Goal: Check status

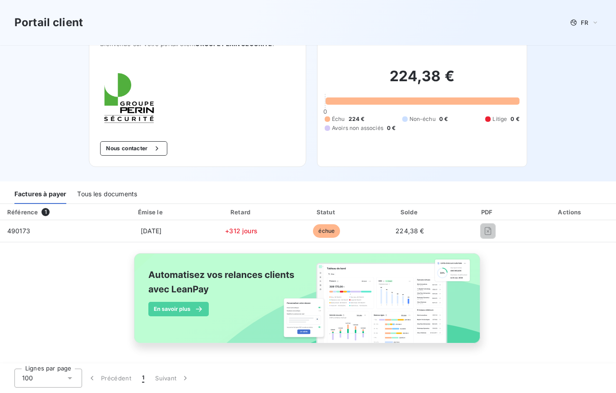
scroll to position [23, 0]
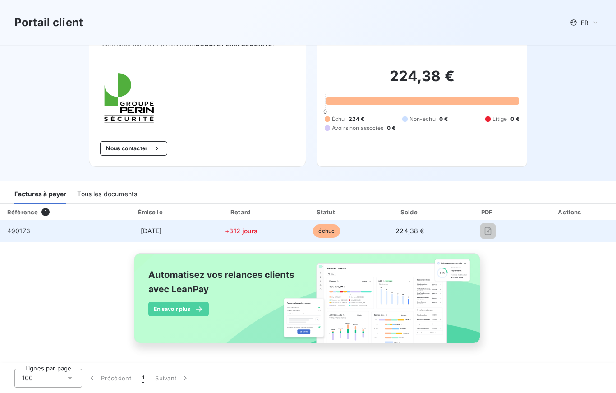
click at [499, 222] on td at bounding box center [488, 231] width 74 height 22
click at [557, 232] on td at bounding box center [570, 231] width 91 height 22
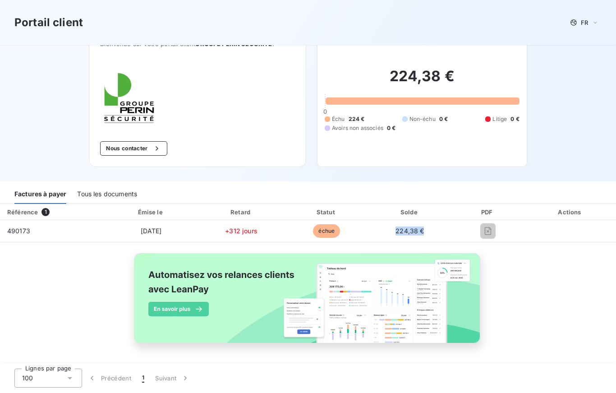
click at [533, 272] on div "Référence 1 Émise le Retard Statut Solde PDF Actions 490173 3 sept. 2024 +312 j…" at bounding box center [308, 284] width 616 height 160
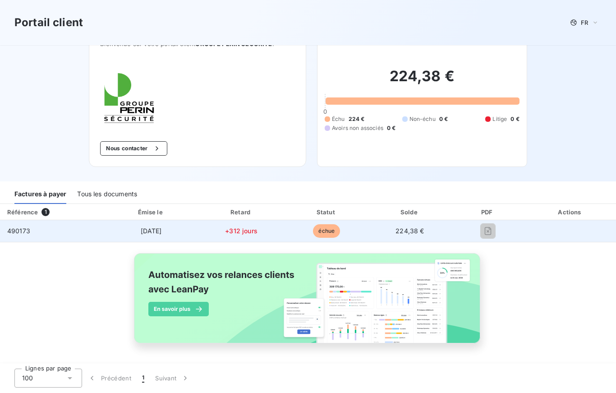
click at [340, 231] on span "échue" at bounding box center [326, 231] width 27 height 14
click at [22, 233] on span "490173" at bounding box center [18, 231] width 23 height 8
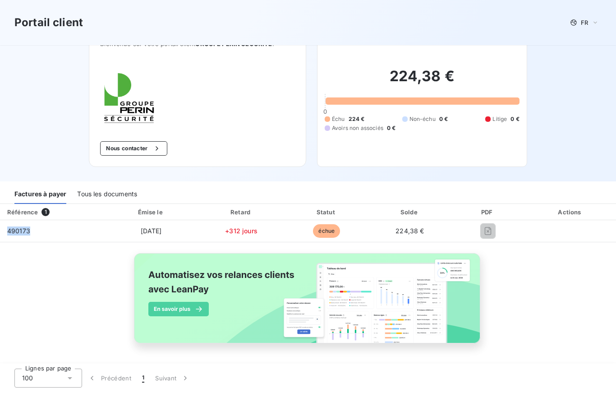
click at [112, 200] on div "Tous les documents" at bounding box center [107, 194] width 60 height 19
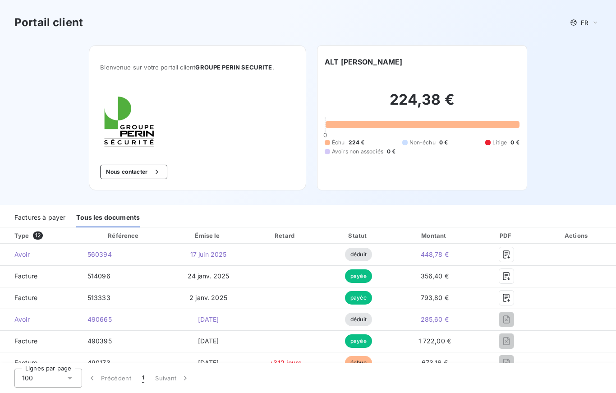
scroll to position [0, 0]
click at [51, 219] on div "Factures à payer" at bounding box center [39, 217] width 51 height 19
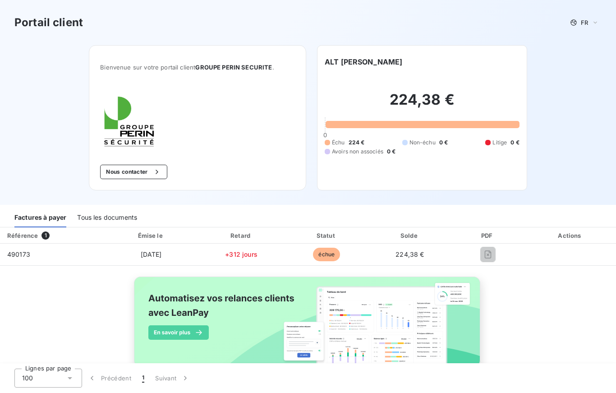
click at [109, 213] on div "Tous les documents" at bounding box center [107, 217] width 60 height 19
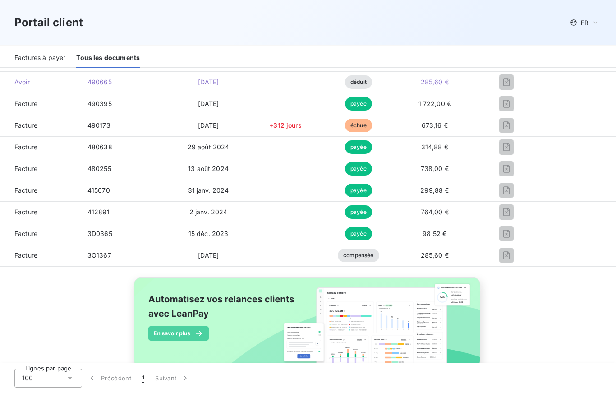
scroll to position [233, 0]
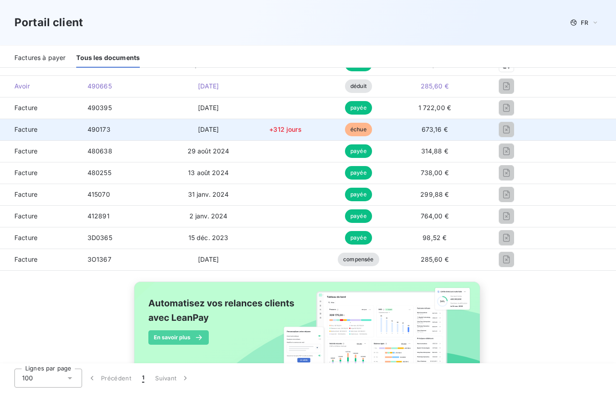
click at [92, 128] on span "490173" at bounding box center [99, 129] width 23 height 8
click at [372, 132] on span "échue" at bounding box center [358, 130] width 27 height 14
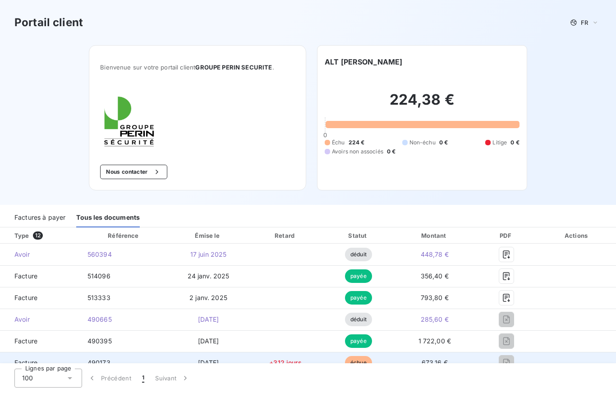
scroll to position [0, 0]
